Goal: Task Accomplishment & Management: Use online tool/utility

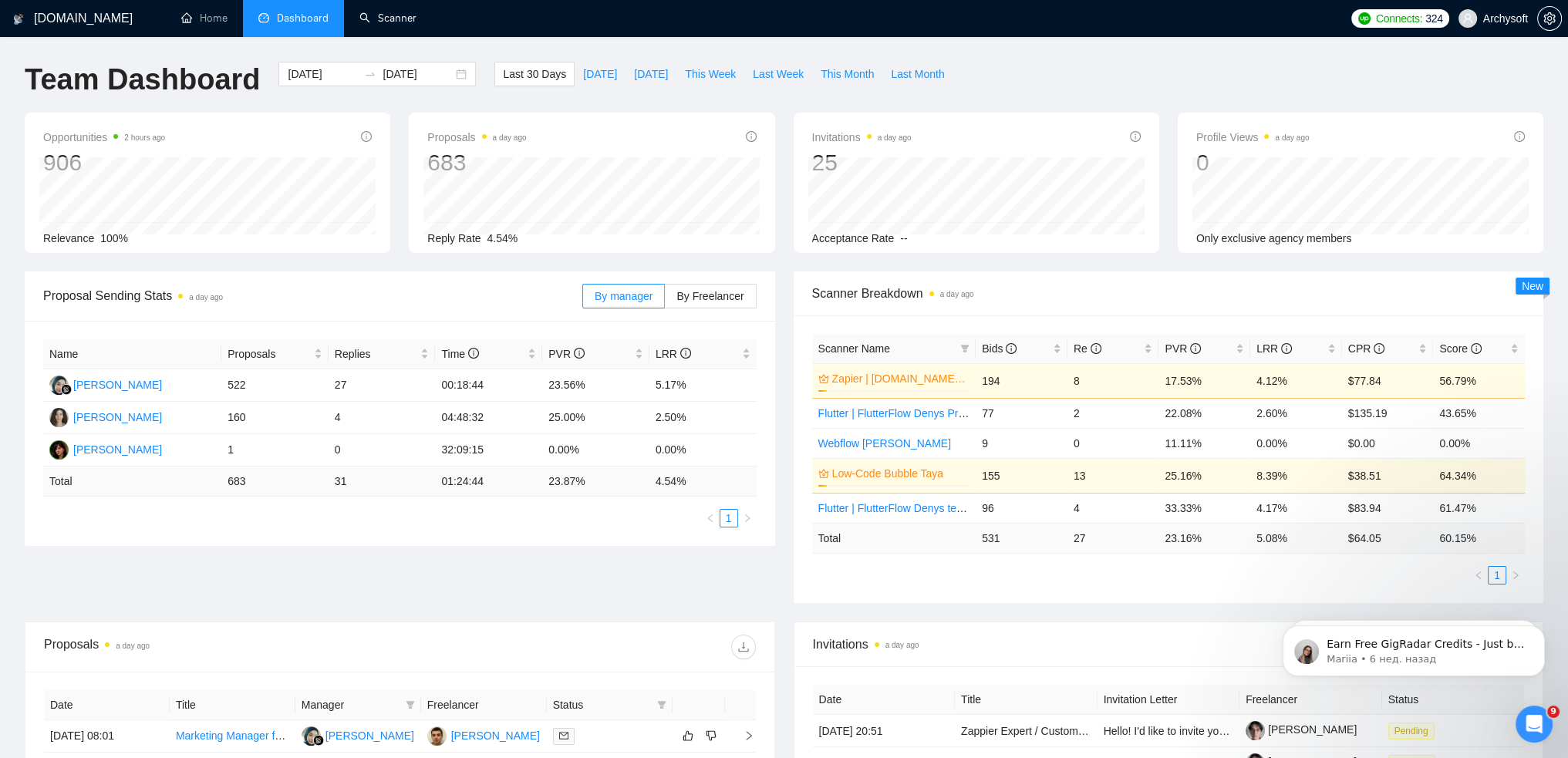
drag, startPoint x: 385, startPoint y: 14, endPoint x: 441, endPoint y: 344, distance: 334.7
click at [385, 14] on link "Scanner" at bounding box center [387, 18] width 57 height 13
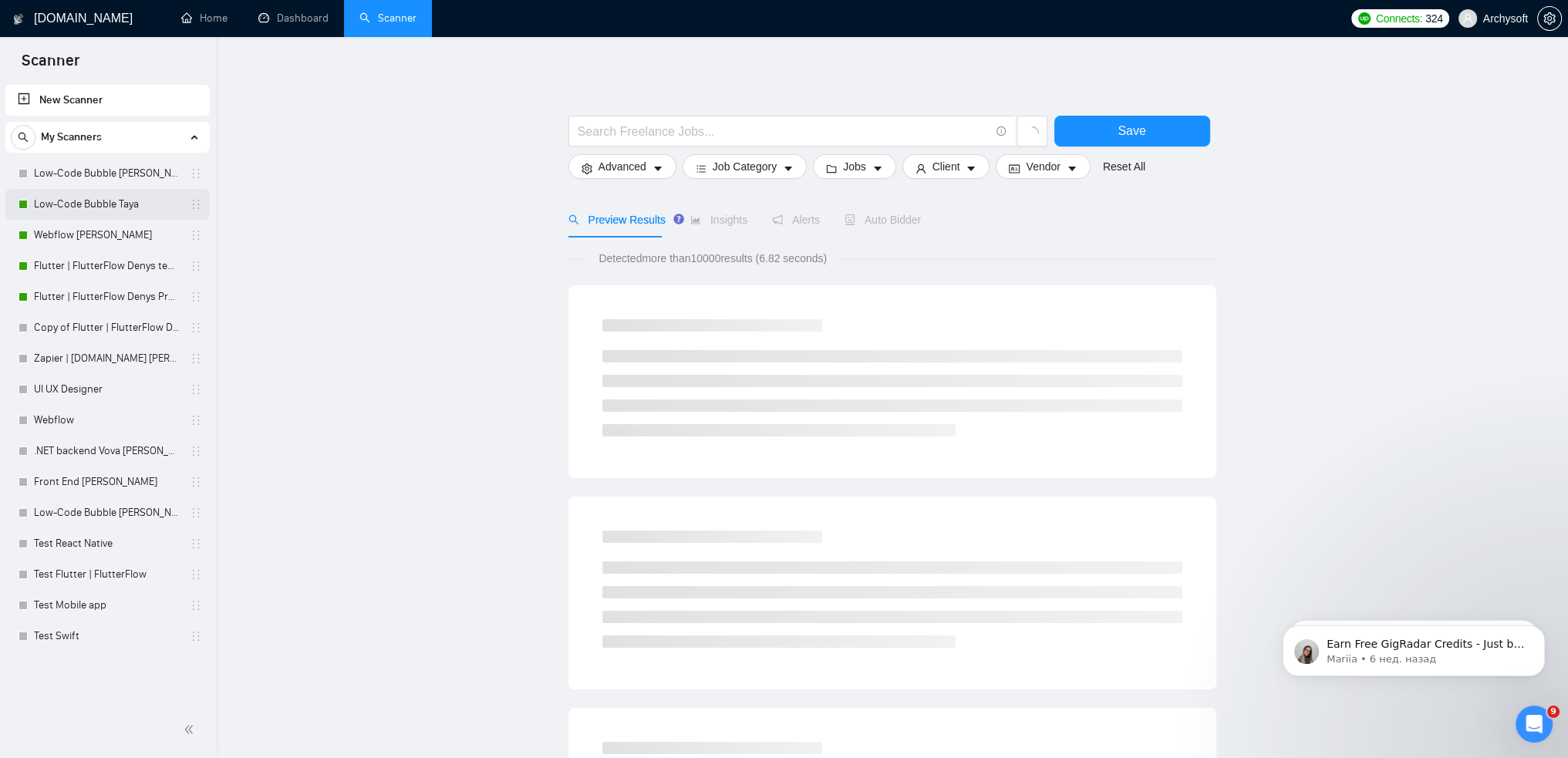
click at [86, 208] on link "Low-Code Bubble Taya" at bounding box center [107, 205] width 146 height 31
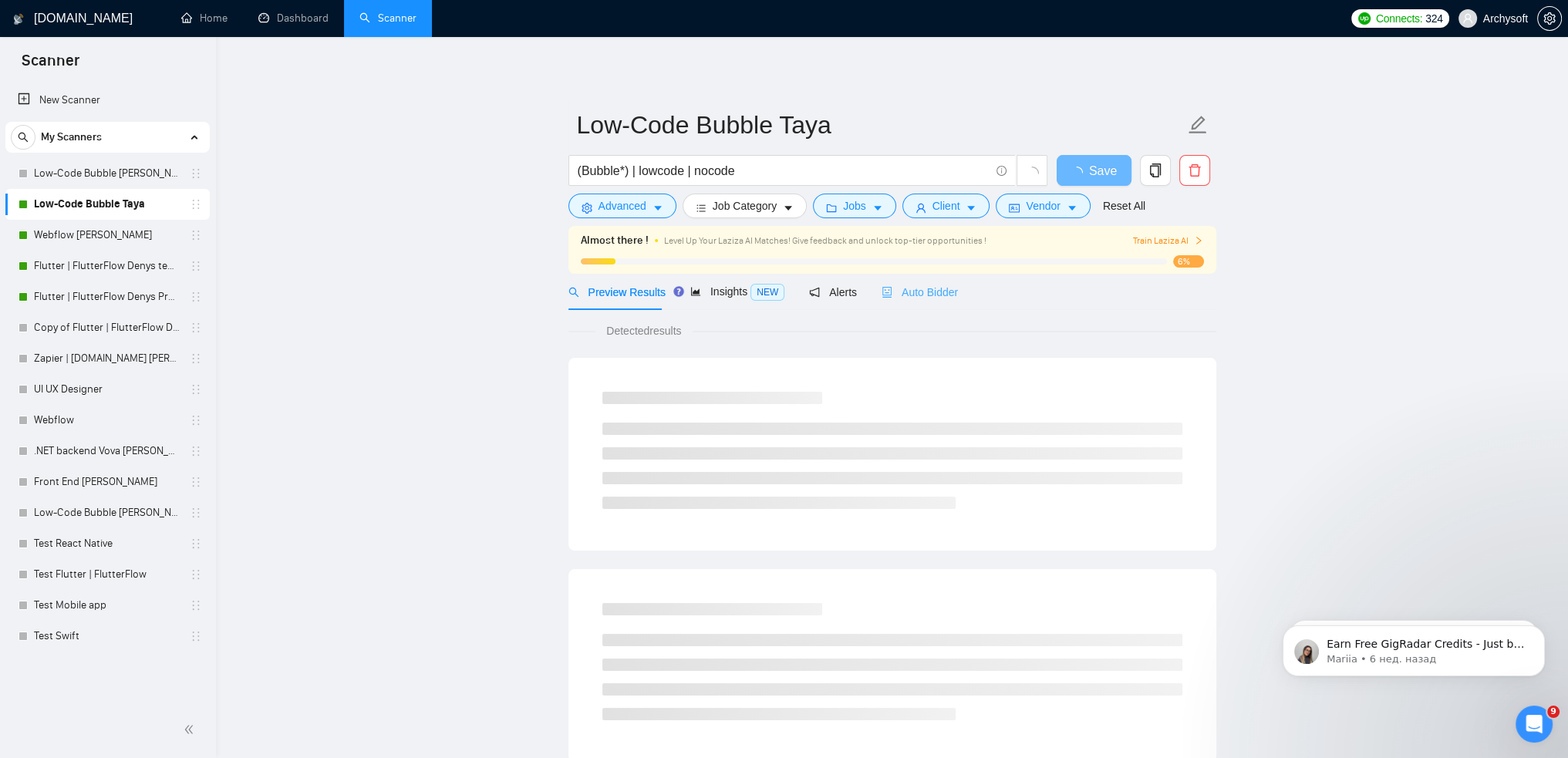
click at [915, 303] on div "Auto Bidder" at bounding box center [919, 292] width 76 height 36
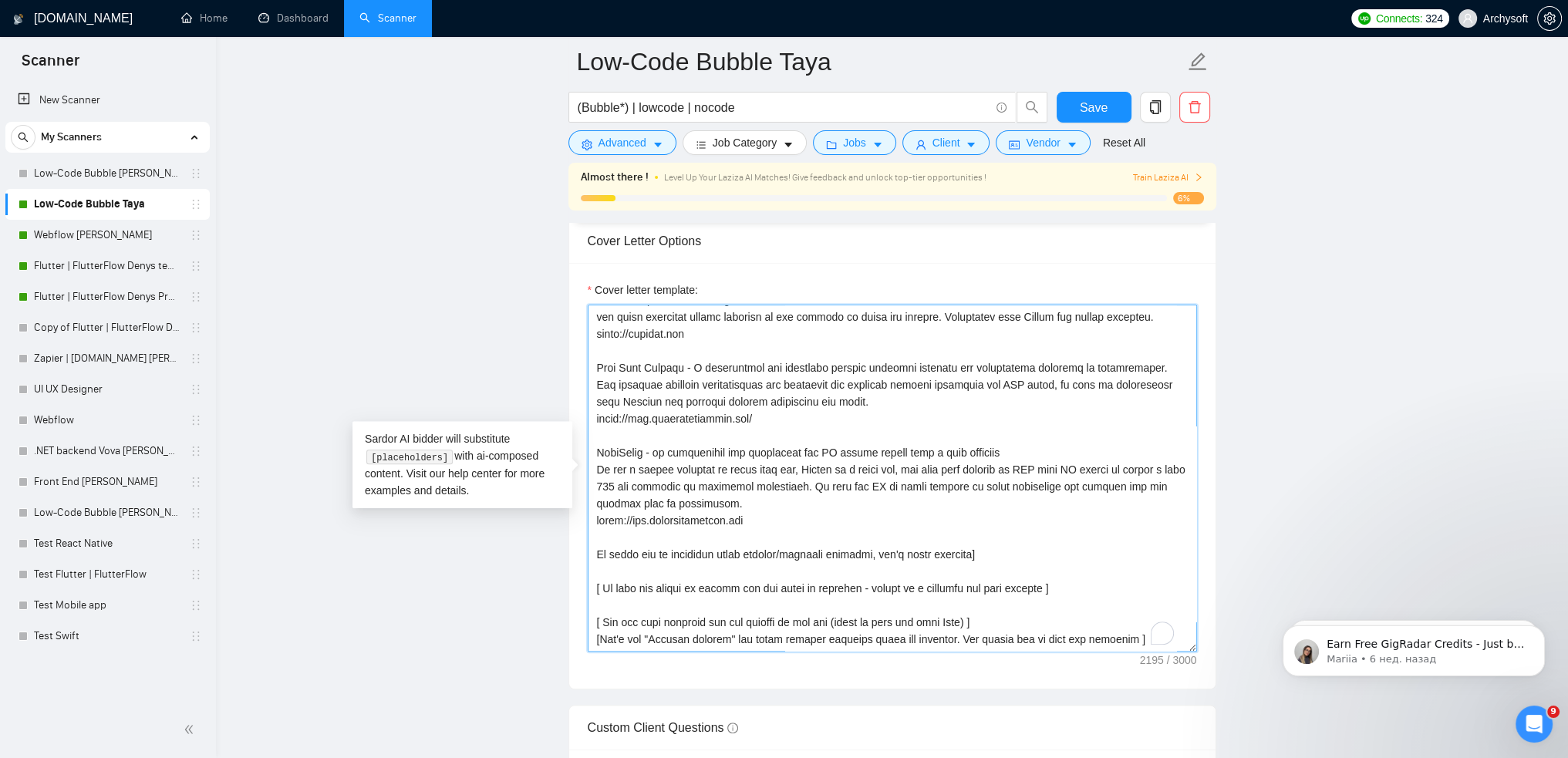
scroll to position [305, 0]
drag, startPoint x: 605, startPoint y: 571, endPoint x: 1034, endPoint y: 568, distance: 429.0
click at [1034, 568] on textarea "Cover letter template:" at bounding box center [892, 478] width 609 height 347
click at [1043, 569] on textarea "Cover letter template:" at bounding box center [892, 478] width 609 height 347
drag, startPoint x: 1045, startPoint y: 569, endPoint x: 595, endPoint y: 575, distance: 450.0
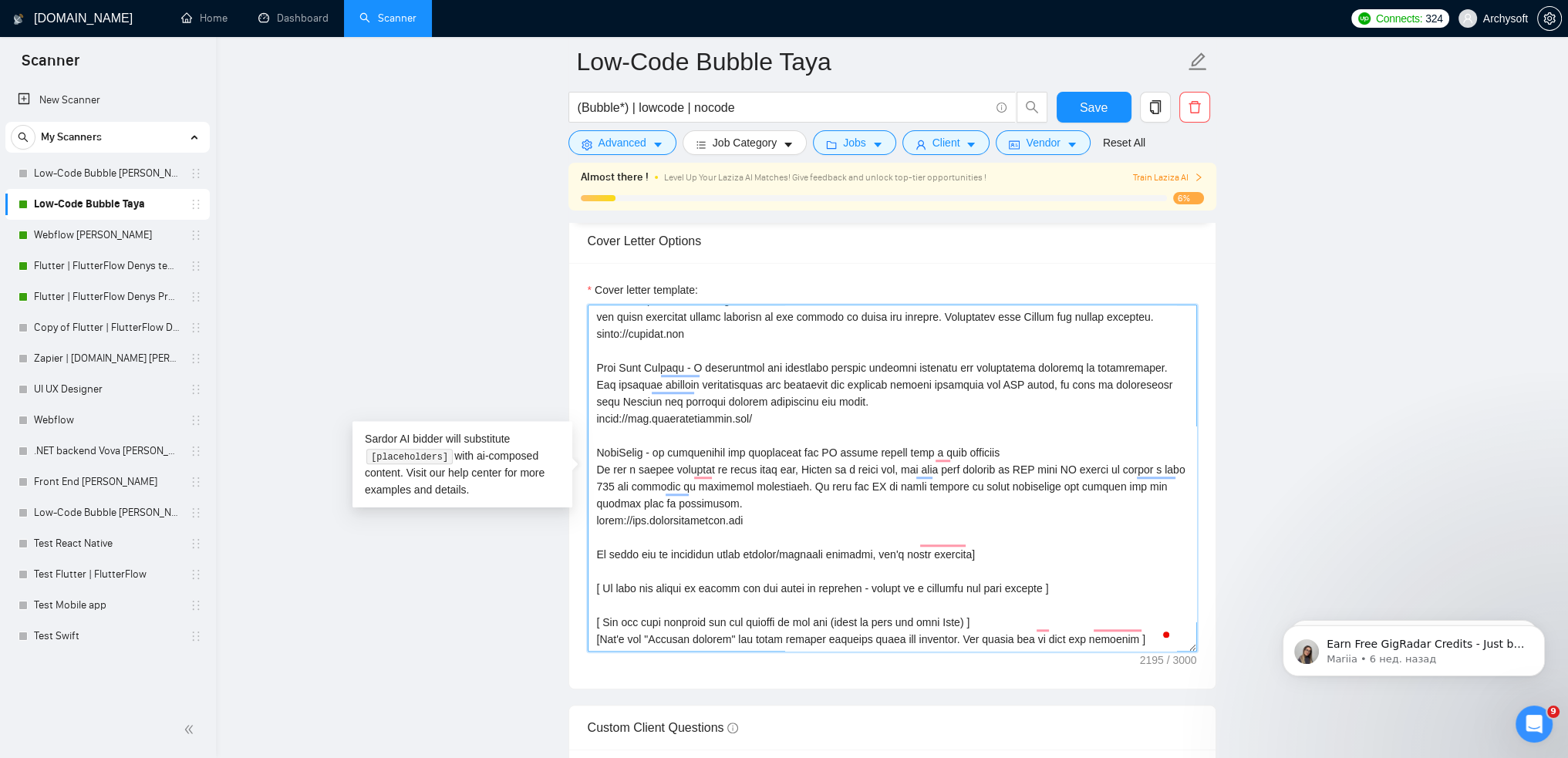
click at [595, 575] on textarea "Cover letter template:" at bounding box center [892, 478] width 609 height 347
click at [753, 571] on textarea "Cover letter template:" at bounding box center [892, 478] width 609 height 347
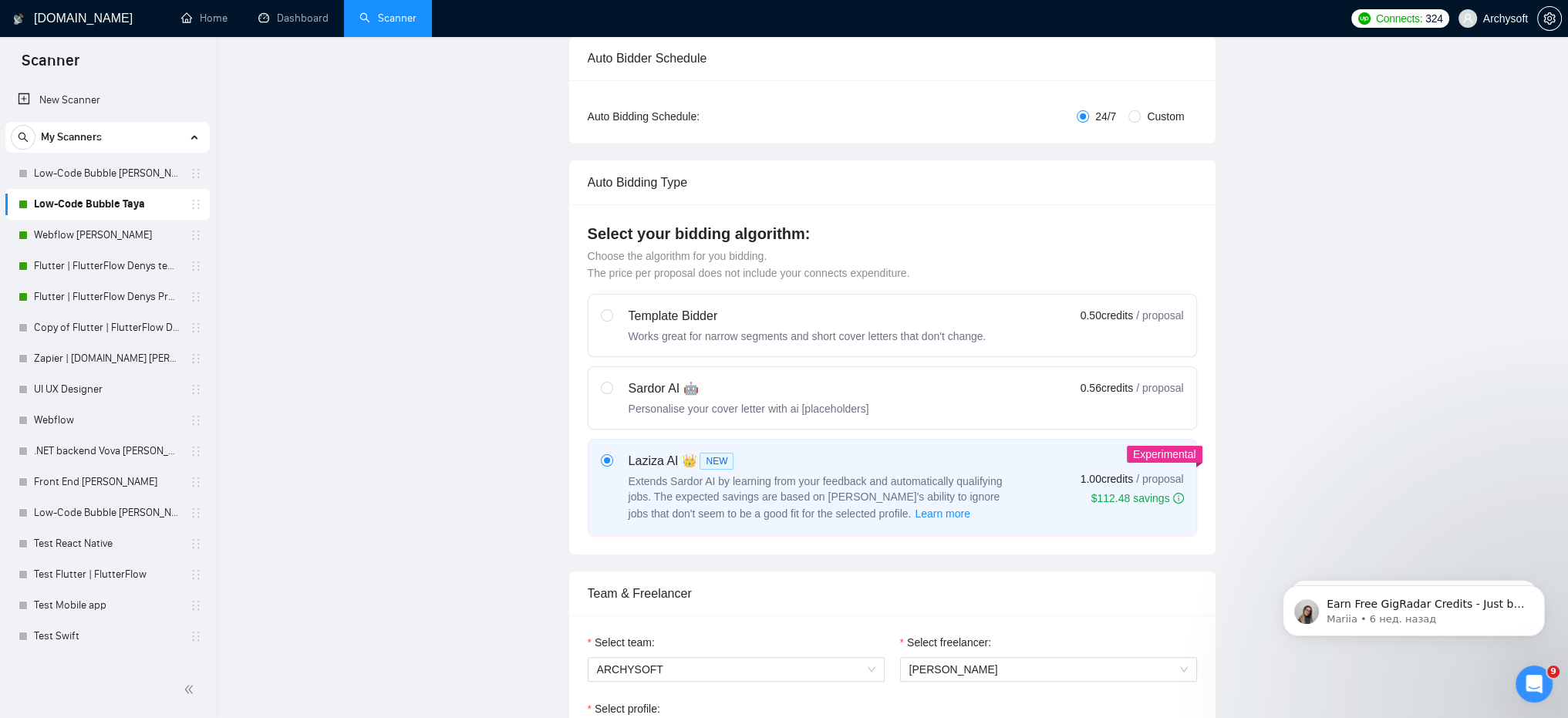
scroll to position [0, 0]
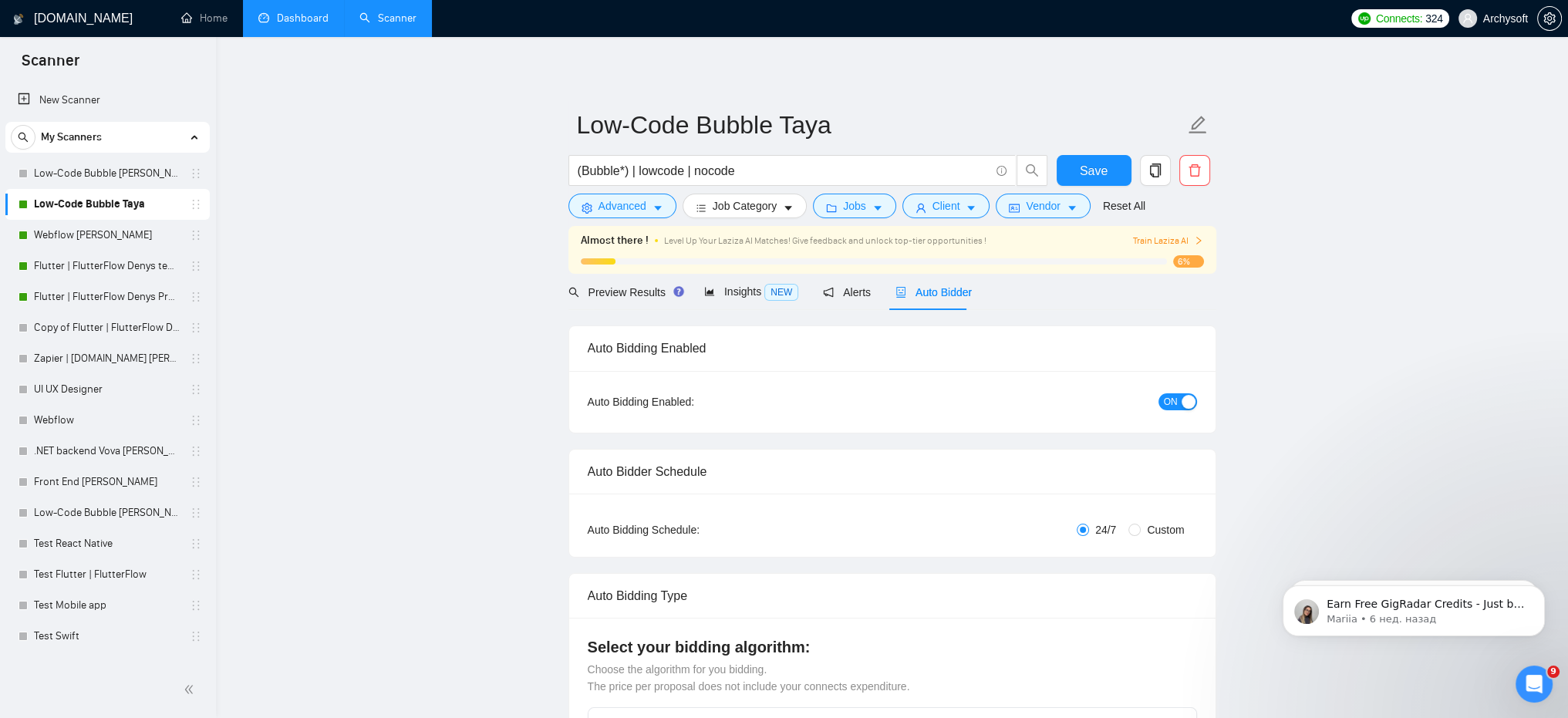
click at [284, 18] on link "Dashboard" at bounding box center [294, 18] width 70 height 13
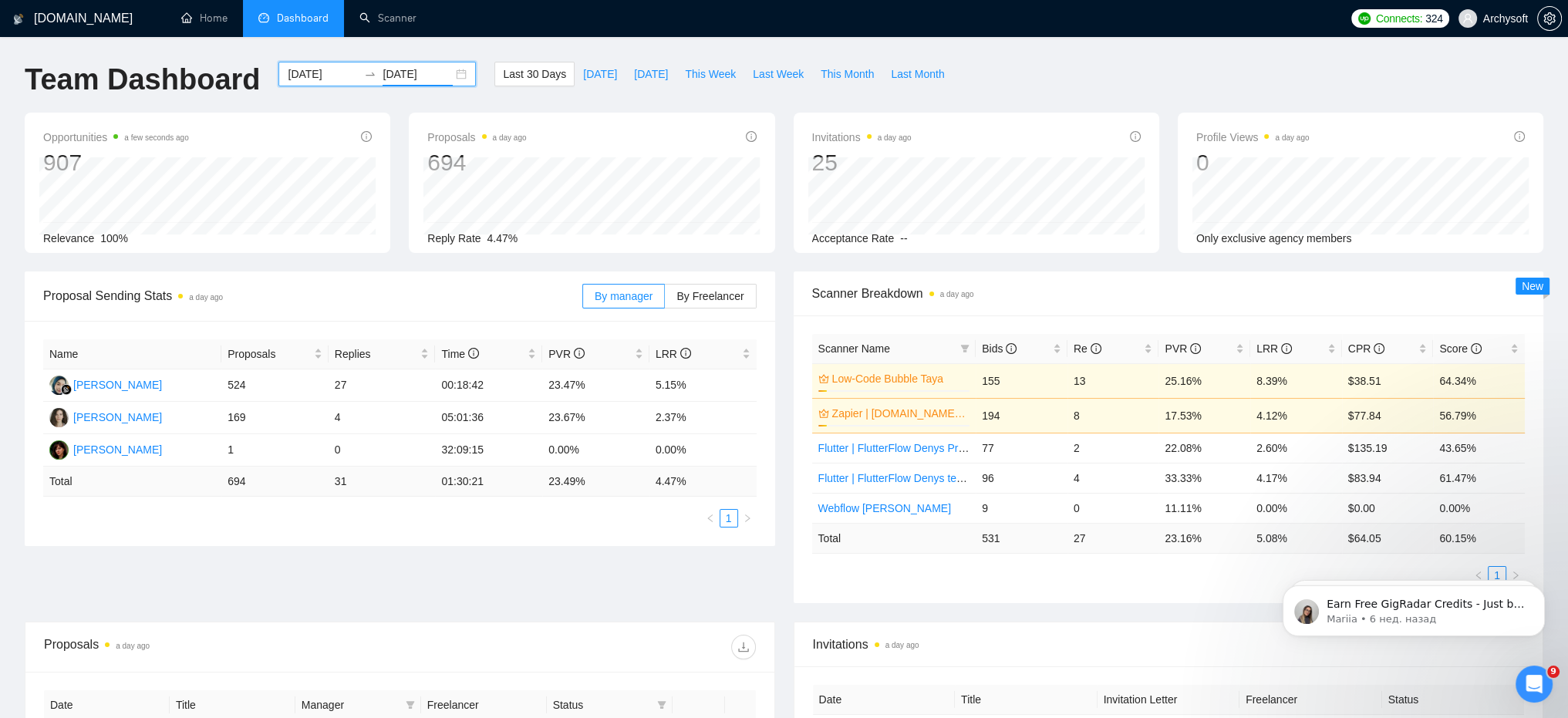
click at [415, 68] on input "[DATE]" at bounding box center [418, 73] width 70 height 17
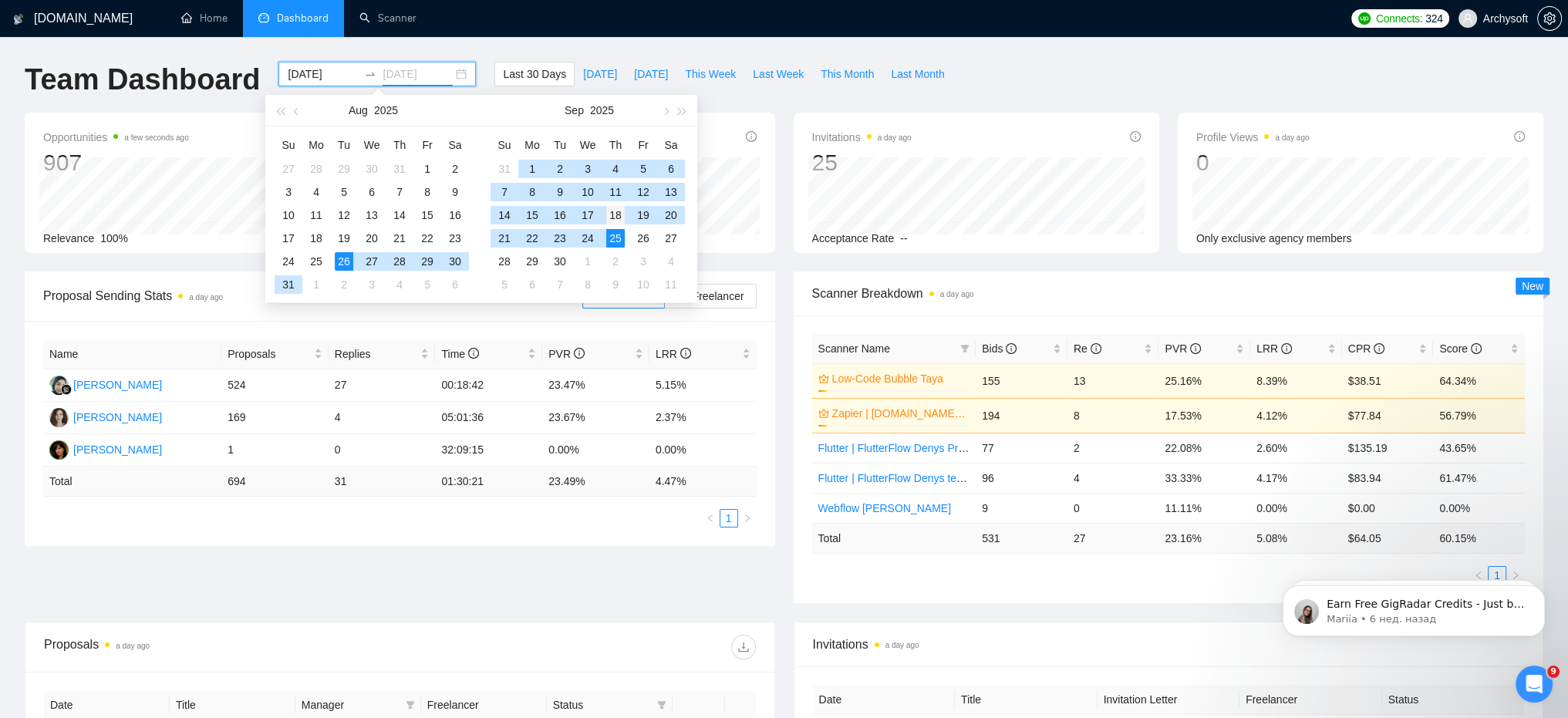
type input "[DATE]"
click at [617, 215] on div "18" at bounding box center [615, 215] width 19 height 19
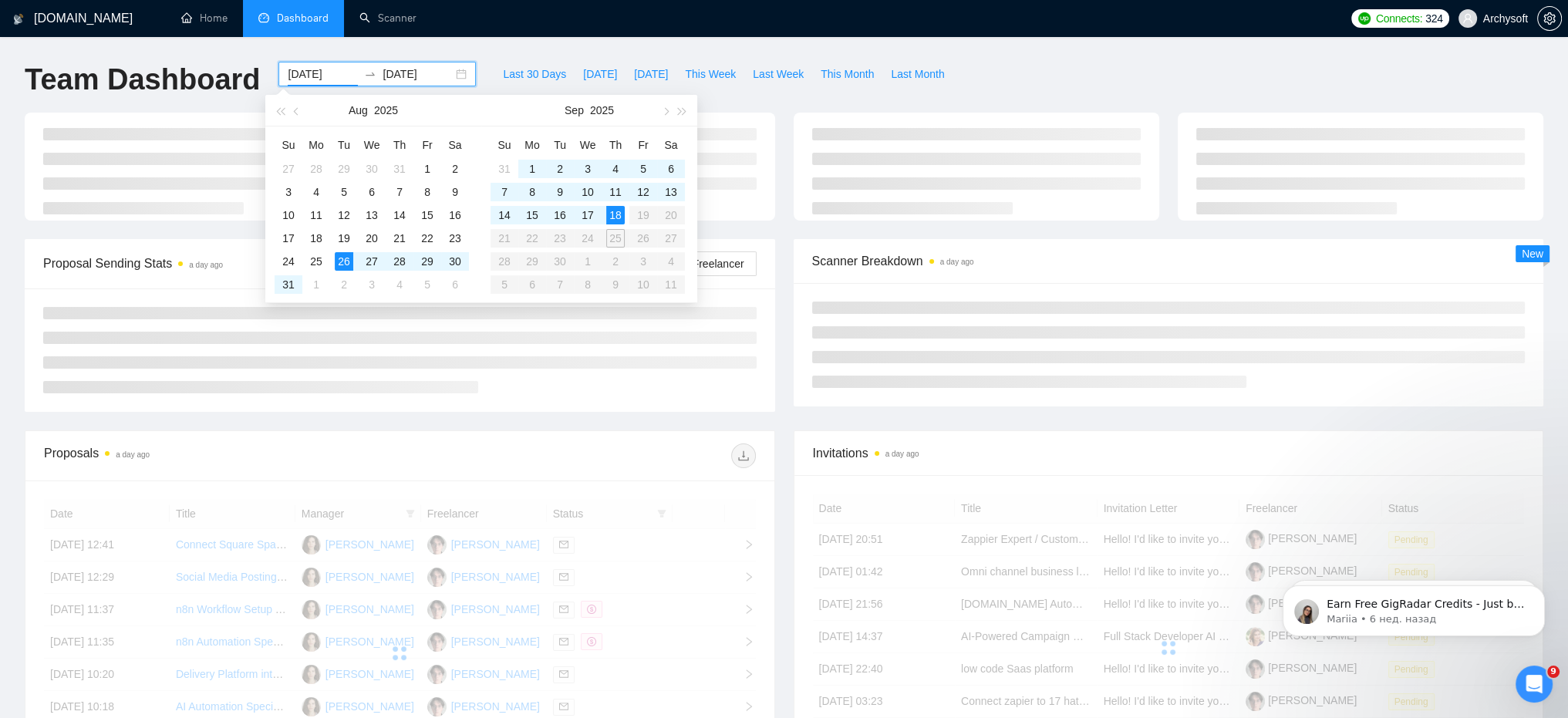
click at [617, 236] on table "Su Mo Tu We Th Fr Sa 31 1 2 3 4 5 6 7 8 9 10 11 12 13 14 15 16 17 18 19 20 21 2…" at bounding box center [587, 215] width 194 height 164
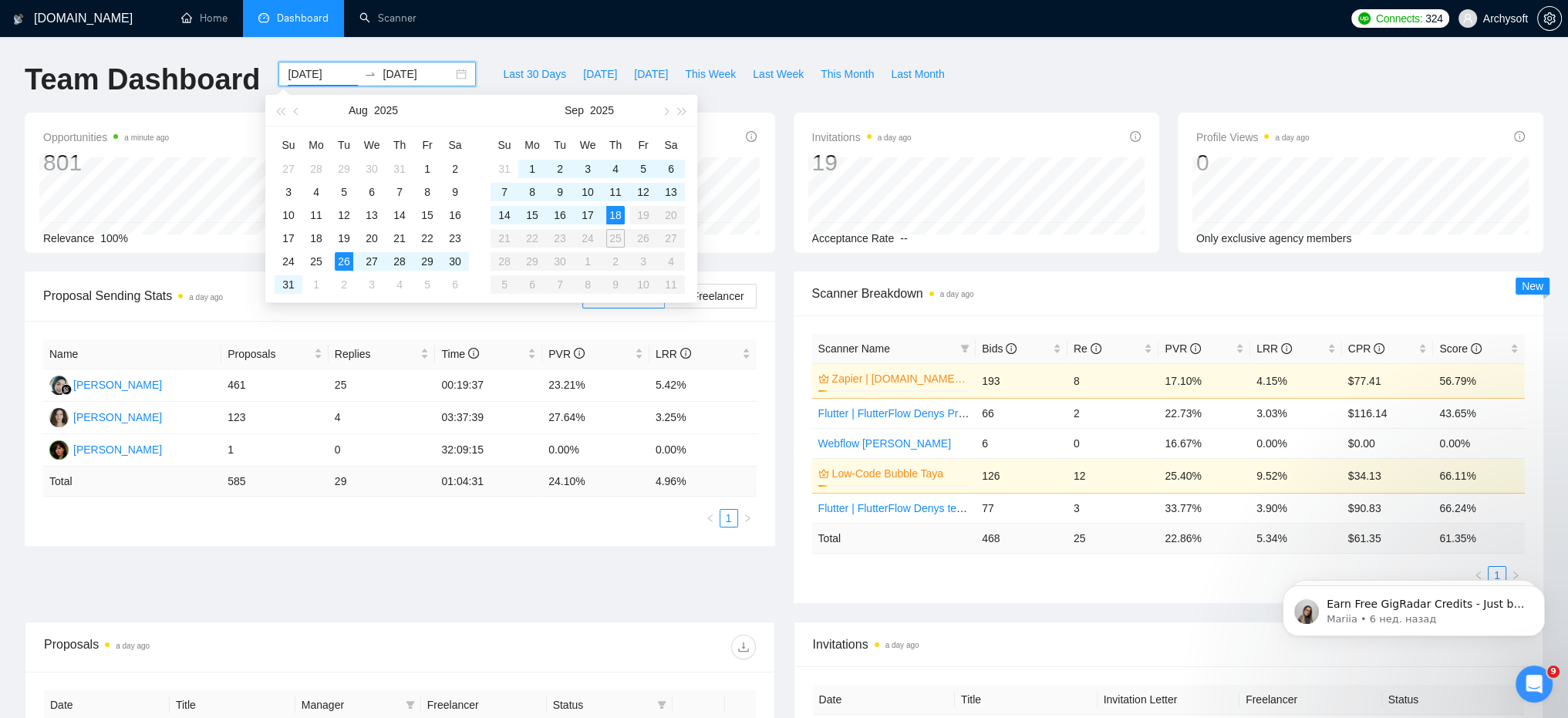
click at [615, 237] on table "Su Mo Tu We Th Fr Sa 31 1 2 3 4 5 6 7 8 9 10 11 12 13 14 15 16 17 18 19 20 21 2…" at bounding box center [587, 215] width 194 height 164
click at [329, 70] on input "[DATE]" at bounding box center [323, 73] width 70 height 17
click at [303, 70] on input "[DATE]" at bounding box center [323, 73] width 70 height 17
type input "[DATE]"
click at [614, 212] on div "18" at bounding box center [615, 215] width 19 height 19
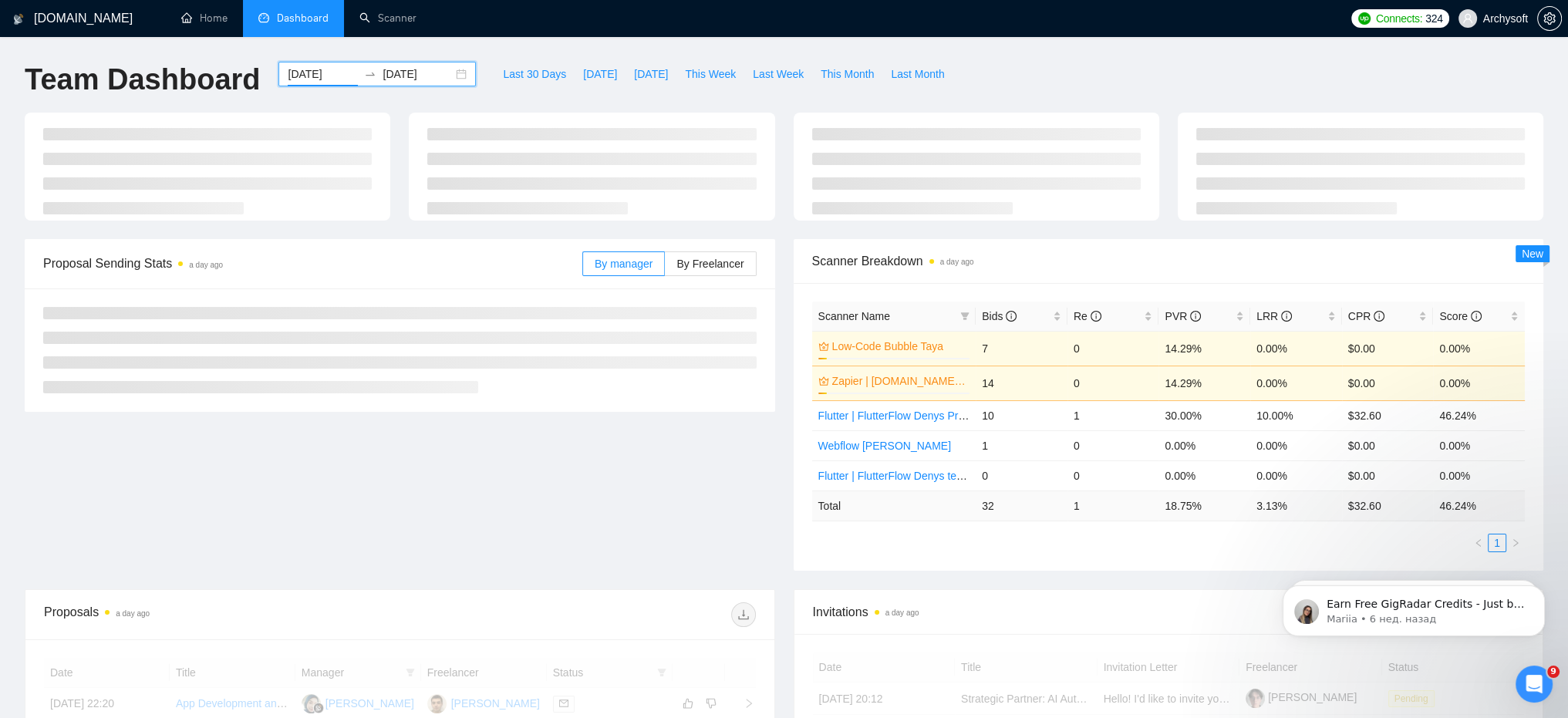
click at [414, 72] on input "[DATE]" at bounding box center [418, 73] width 70 height 17
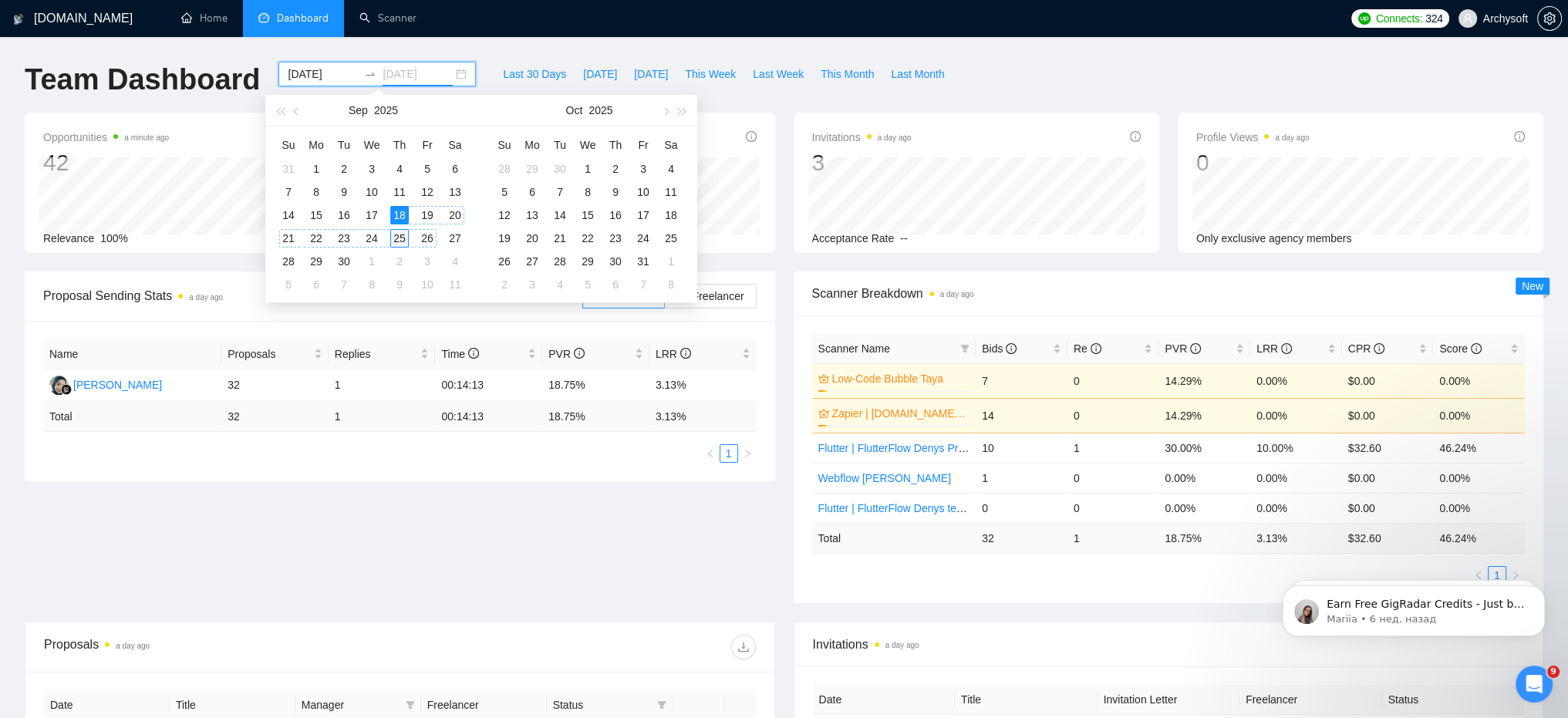
type input "[DATE]"
click at [395, 234] on div "25" at bounding box center [399, 238] width 19 height 19
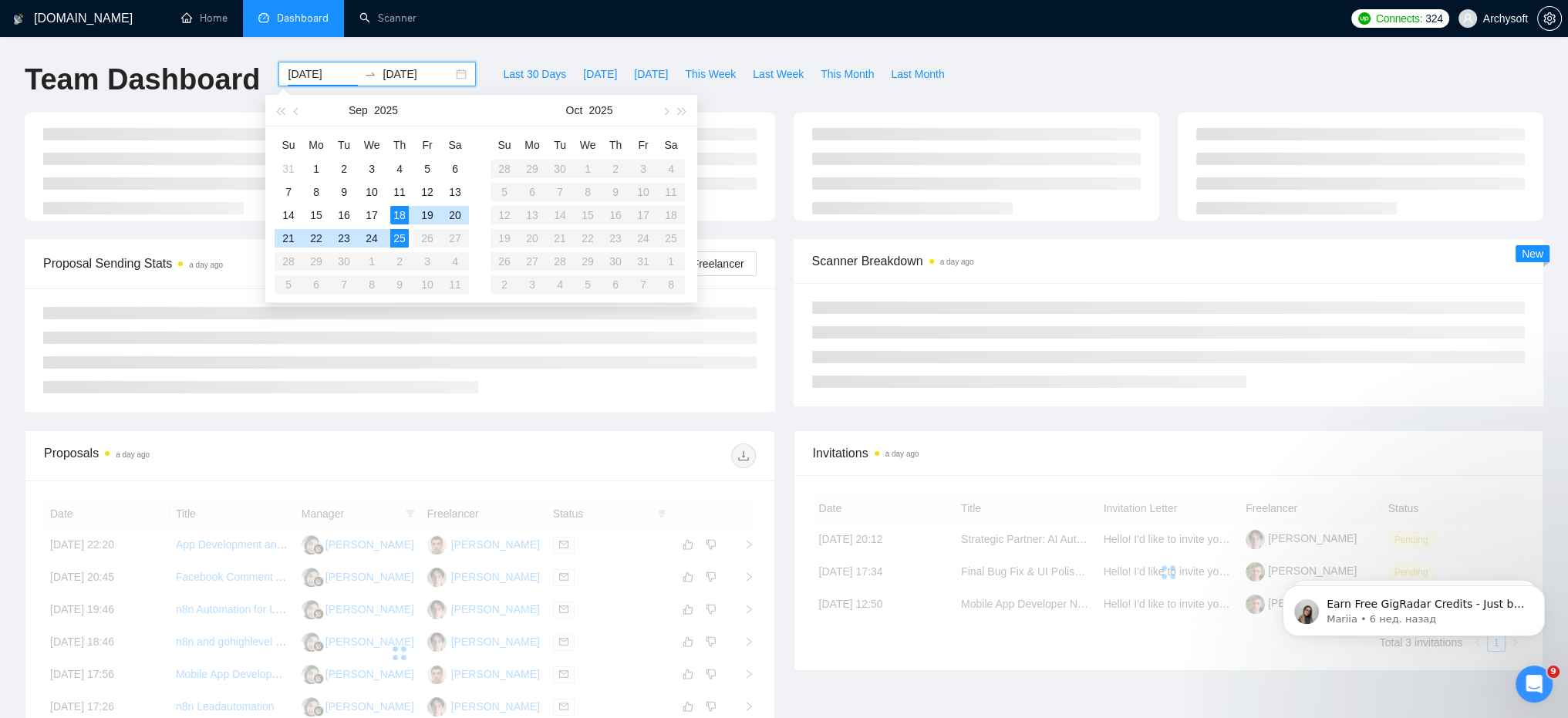
type input "[DATE]"
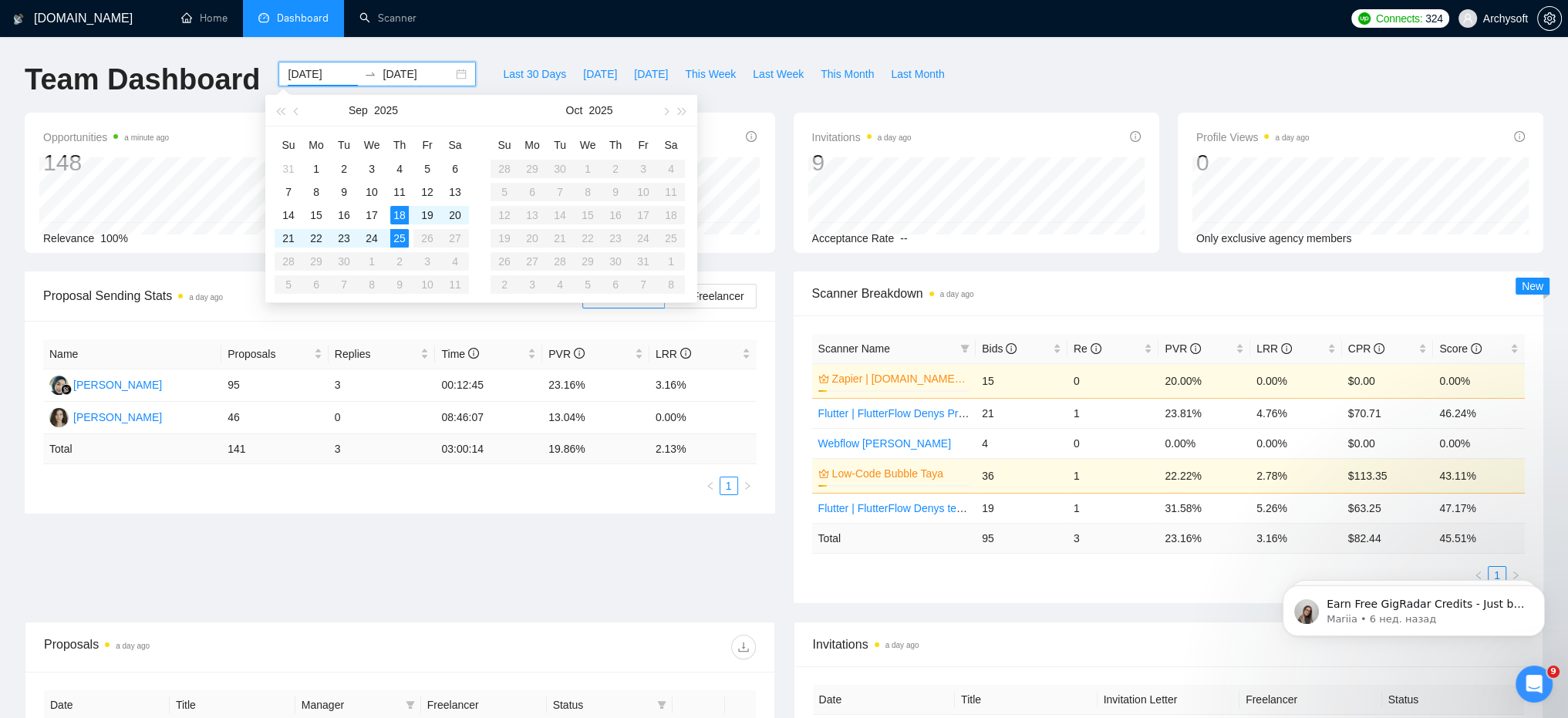
click at [377, 49] on div "[DOMAIN_NAME] Home Dashboard Scanner Connects: 324 Archysoft Team Dashboard [DA…" at bounding box center [784, 616] width 1568 height 1231
